Goal: Contribute content

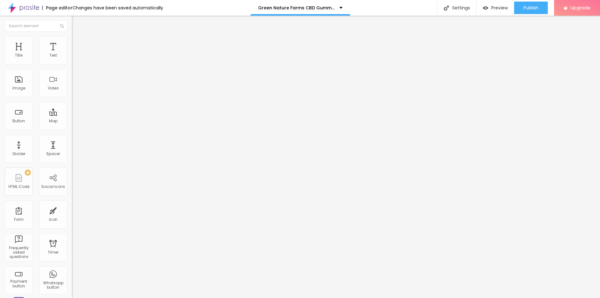
click at [72, 54] on span "Add image" at bounding box center [85, 50] width 26 height 5
drag, startPoint x: 224, startPoint y: 101, endPoint x: 268, endPoint y: 107, distance: 44.7
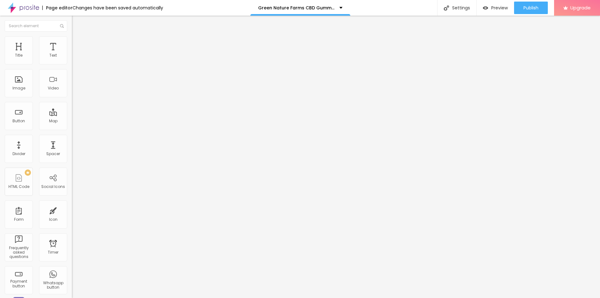
click at [72, 63] on input "text" at bounding box center [109, 60] width 75 height 6
paste input "Green Nature Farms CBD Gummies"
type input "Green Nature Farms CBD Gummies"
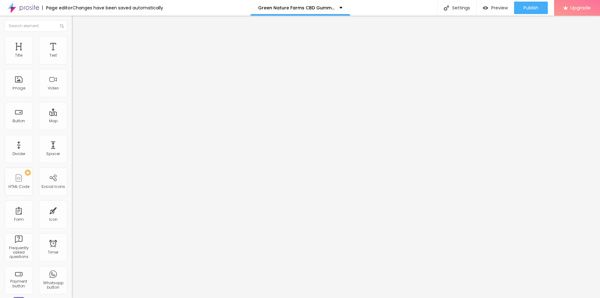
click at [72, 128] on input "https://" at bounding box center [109, 125] width 75 height 6
paste input "[DOMAIN_NAME][URL][DOMAIN_NAME]"
type input "[URL][DOMAIN_NAME][DOMAIN_NAME]"
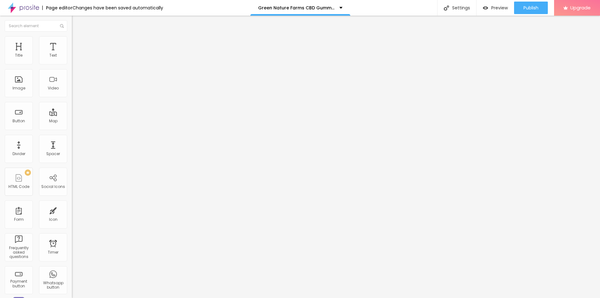
click at [72, 38] on img at bounding box center [75, 39] width 6 height 6
type input "95"
type input "90"
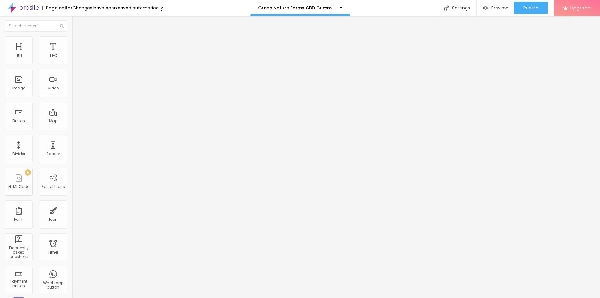
type input "85"
type input "80"
type input "75"
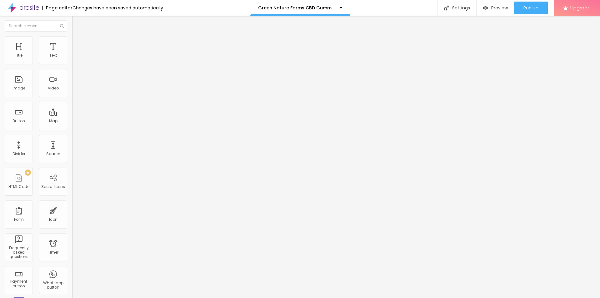
type input "75"
type input "70"
type input "65"
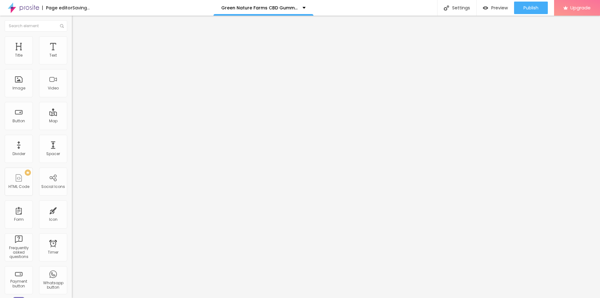
type input "60"
type input "65"
drag, startPoint x: 65, startPoint y: 67, endPoint x: 42, endPoint y: 67, distance: 23.4
type input "65"
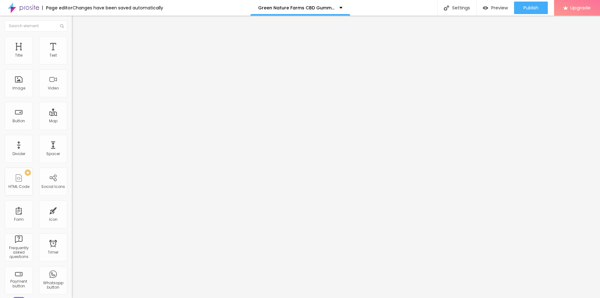
click at [72, 64] on input "range" at bounding box center [92, 61] width 40 height 5
click at [467, 8] on div "Settings" at bounding box center [456, 8] width 39 height 16
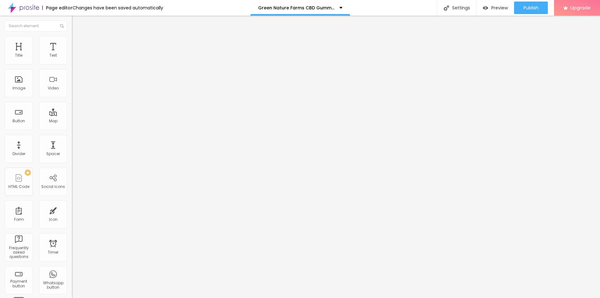
paste input "Green Nature Farms CBD Gummies"
paste input "Where to Buy & Customer Reviews"
type input "Green Nature Farms CBD Gummies Where to Buy & Customer Reviews"
paste textarea "Honest reviews of Green Nature Farms CBD Gummies – see how they help with anxie…"
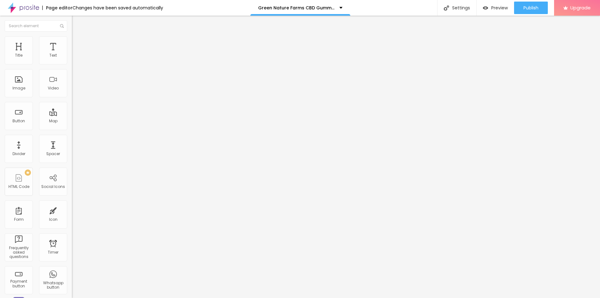
type textarea "Honest reviews of Green Nature Farms CBD Gummies – see how they help with anxie…"
drag, startPoint x: 319, startPoint y: 146, endPoint x: 235, endPoint y: 145, distance: 84.0
paste textarea "Green Nature Farms CBD Gummies"
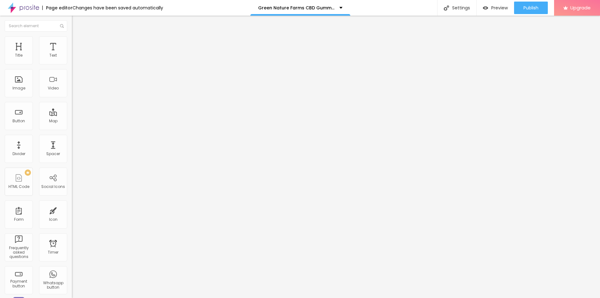
type textarea "Green Nature Farms CBD Gummies"
click at [532, 8] on span "Publish" at bounding box center [530, 7] width 15 height 5
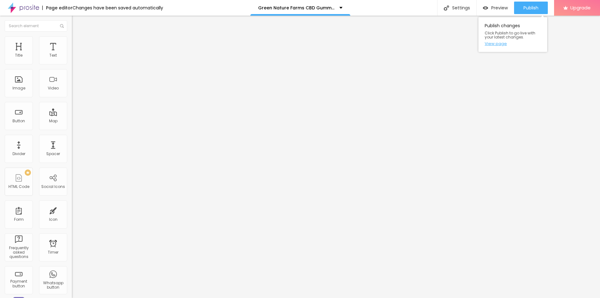
click at [493, 43] on link "View page" at bounding box center [512, 44] width 56 height 4
